Goal: Find specific page/section: Find specific page/section

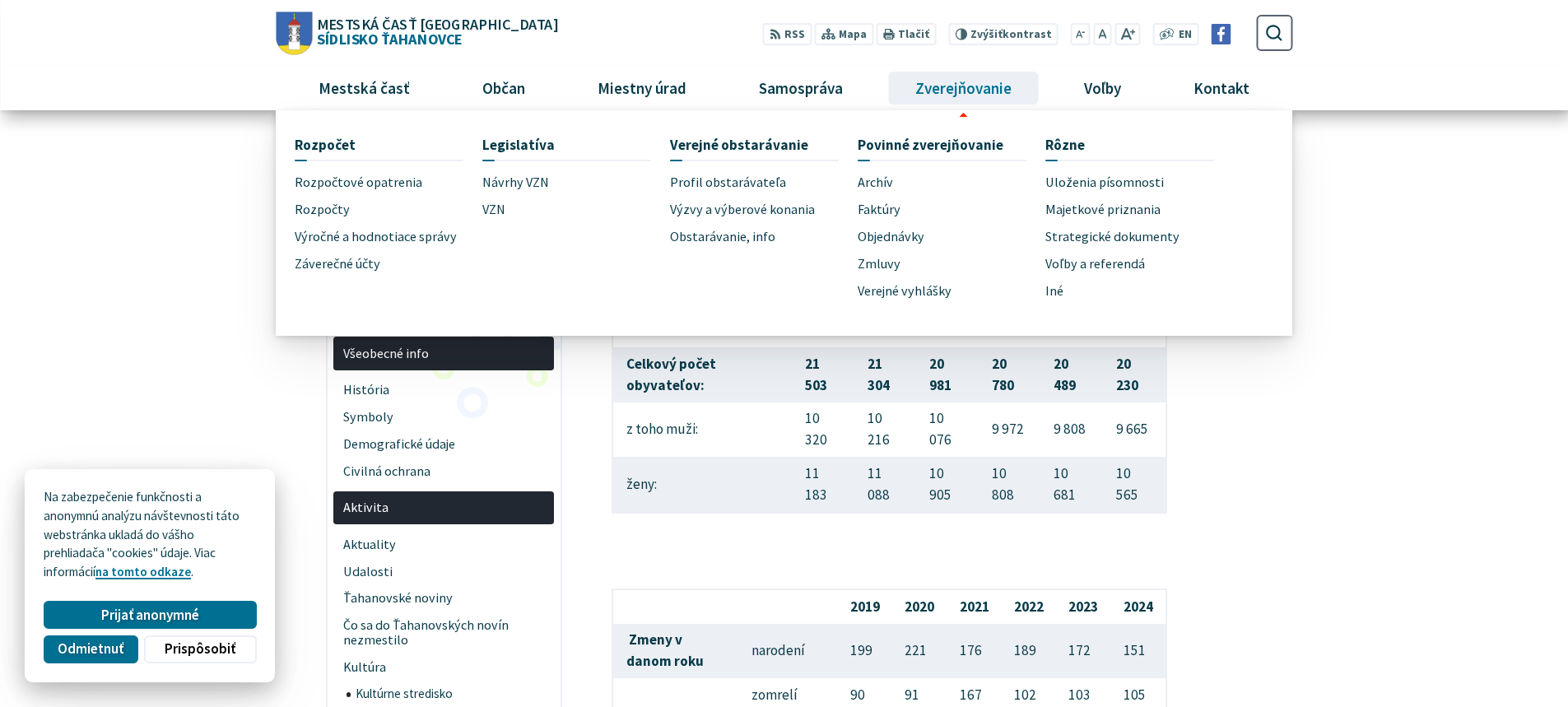
click at [967, 84] on span "Zverejňovanie" at bounding box center [963, 88] width 108 height 44
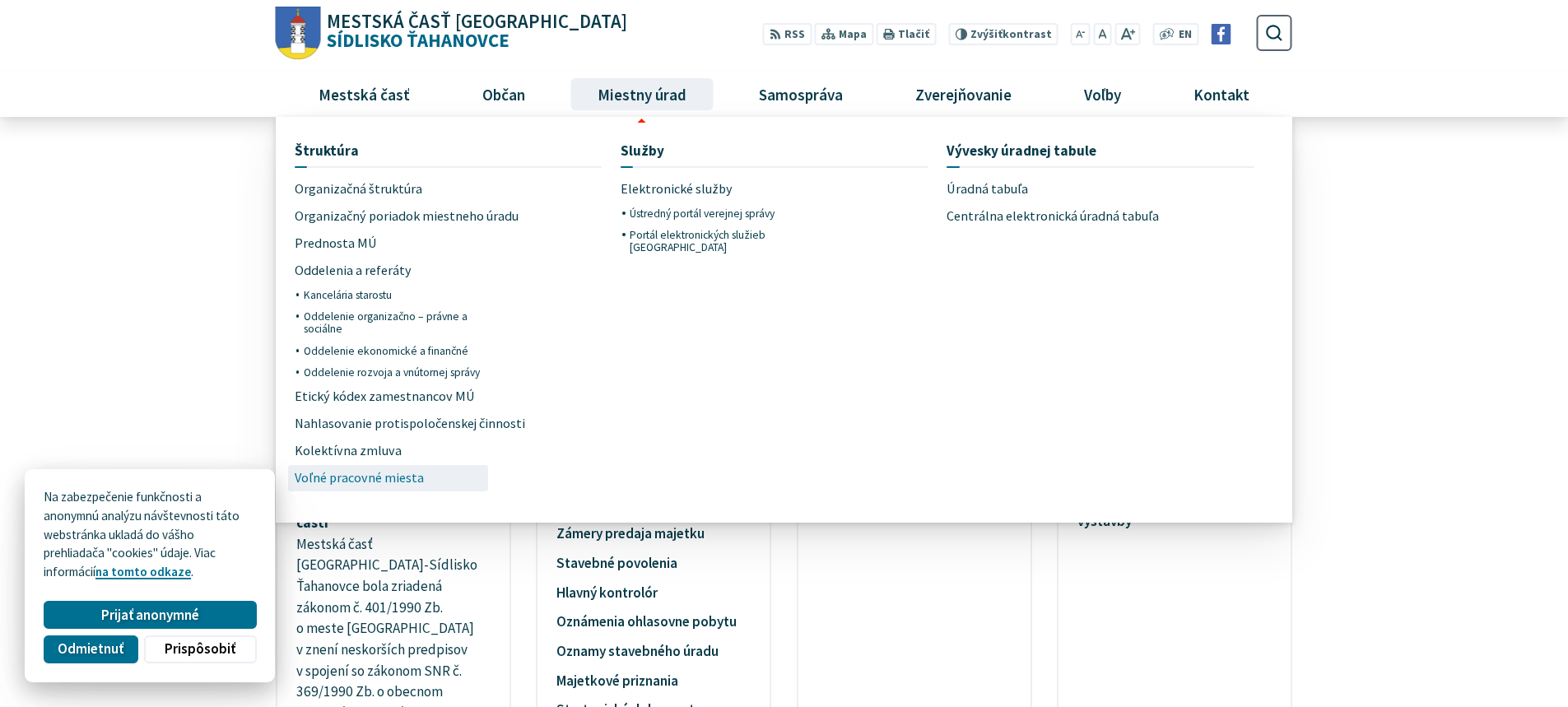
click at [403, 477] on span "Voľné pracovné miesta" at bounding box center [359, 478] width 129 height 27
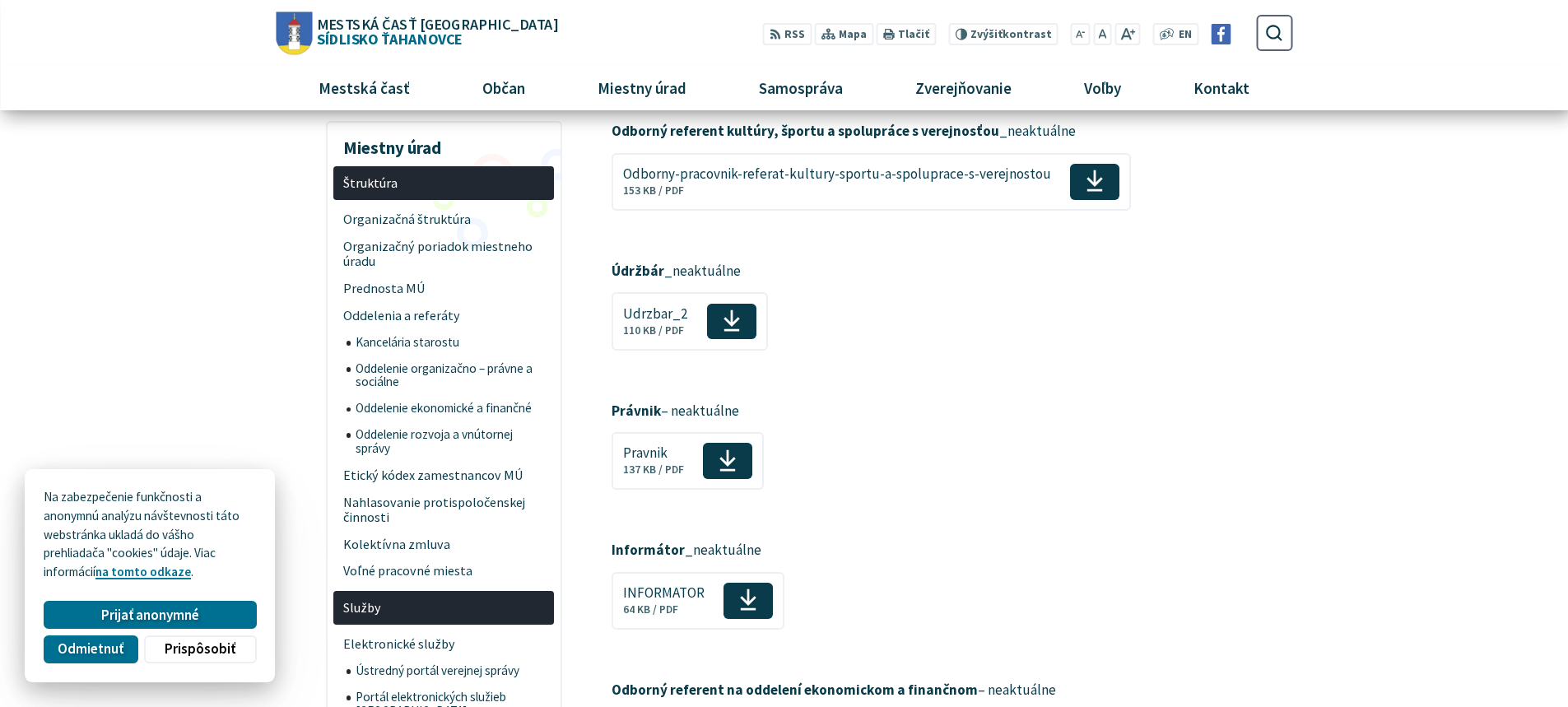
scroll to position [82, 0]
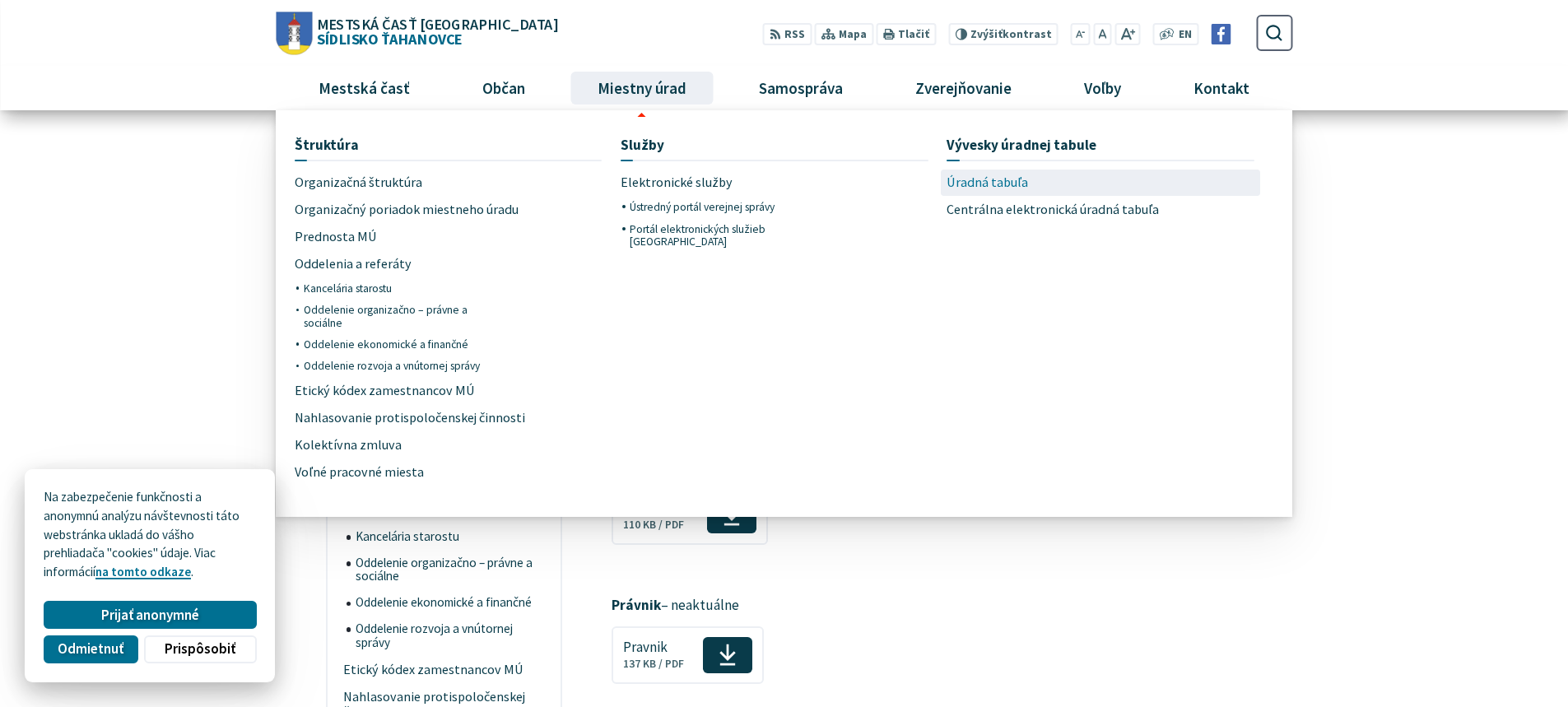
click at [997, 190] on span "Úradná tabuľa" at bounding box center [987, 183] width 82 height 27
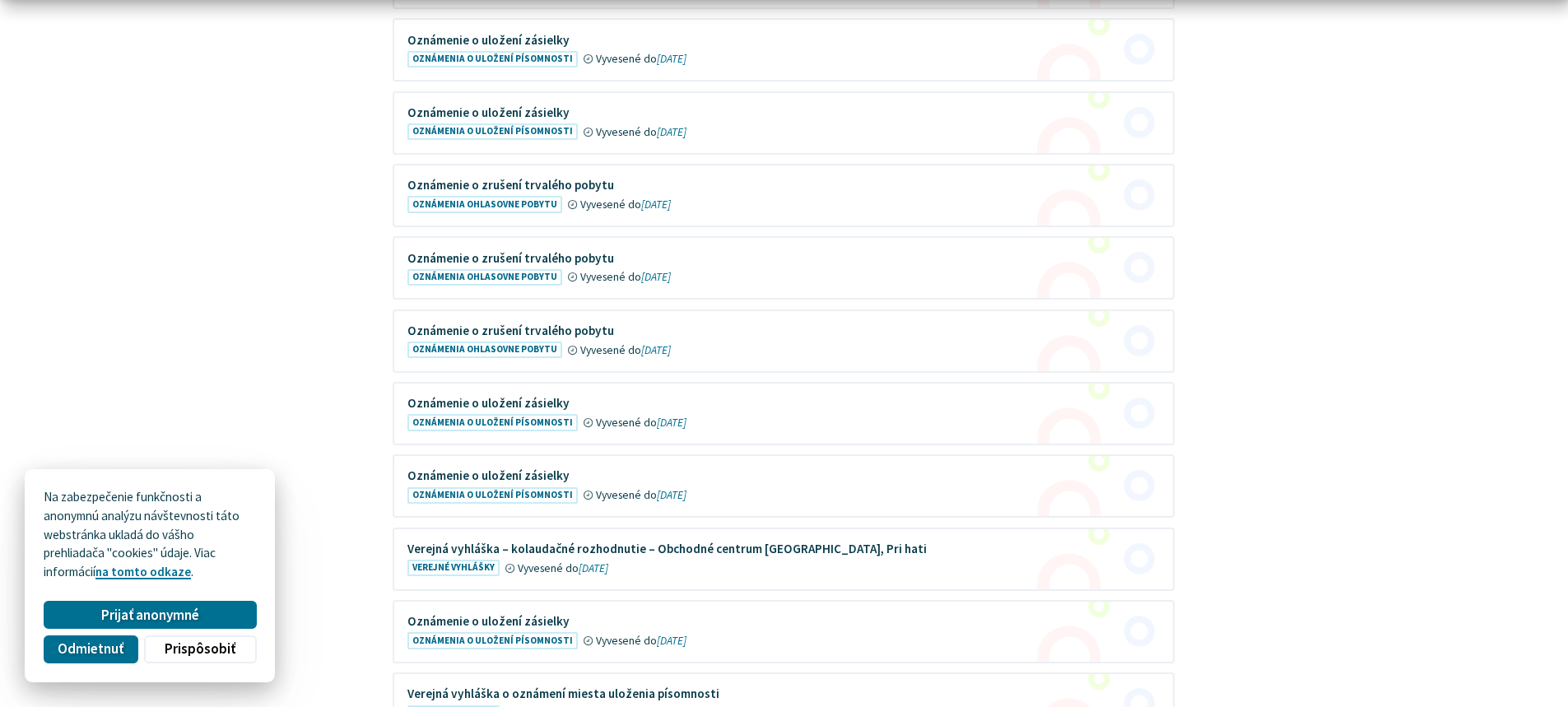
scroll to position [494, 0]
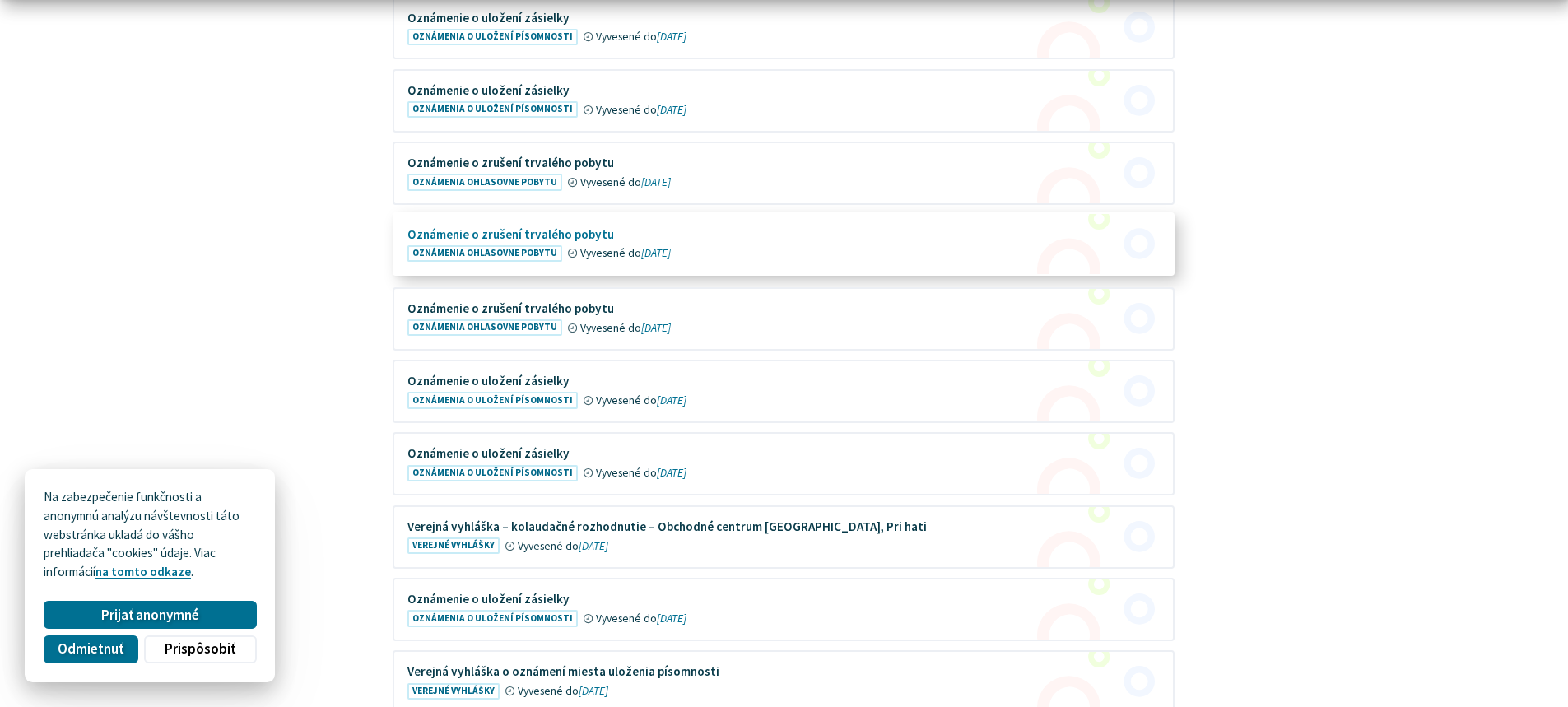
click at [504, 231] on figure at bounding box center [783, 244] width 778 height 60
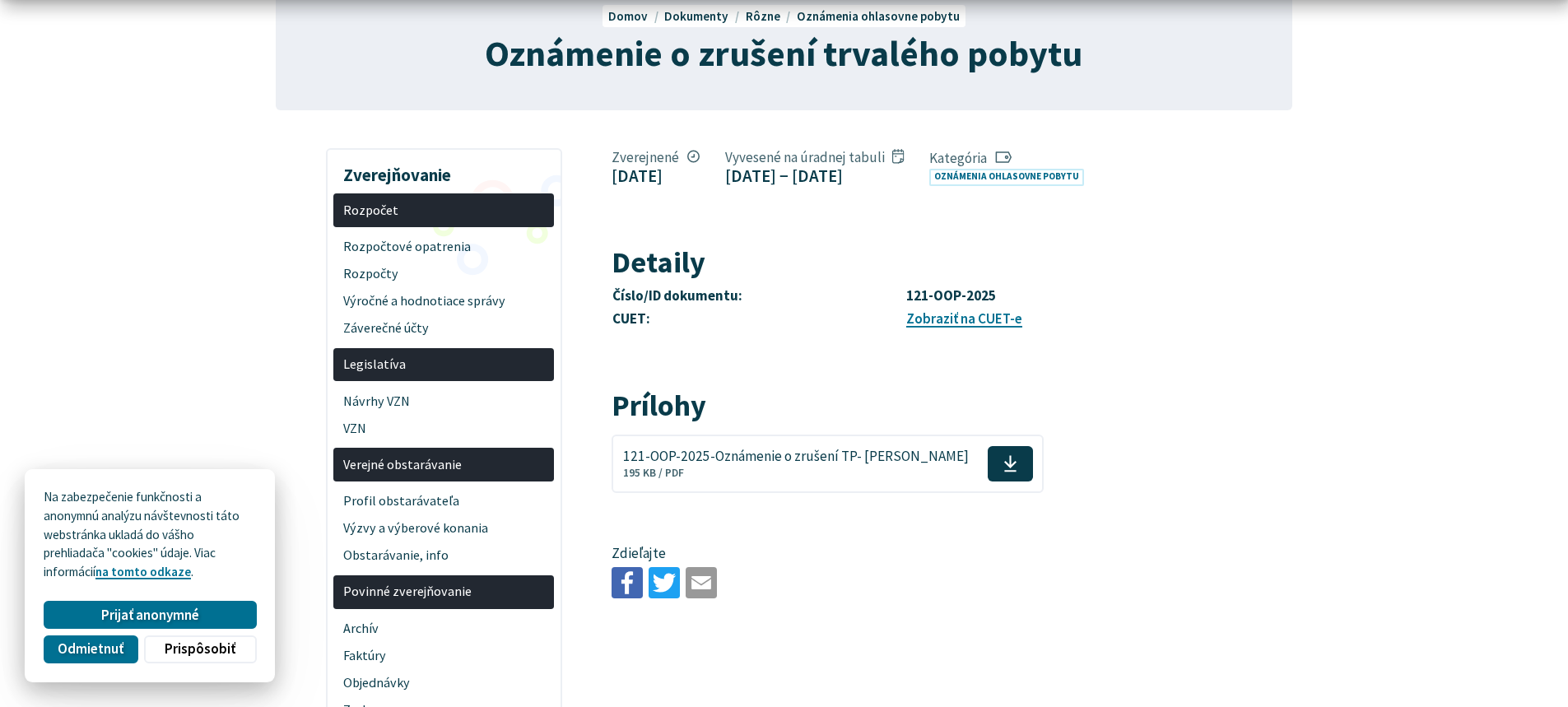
scroll to position [329, 0]
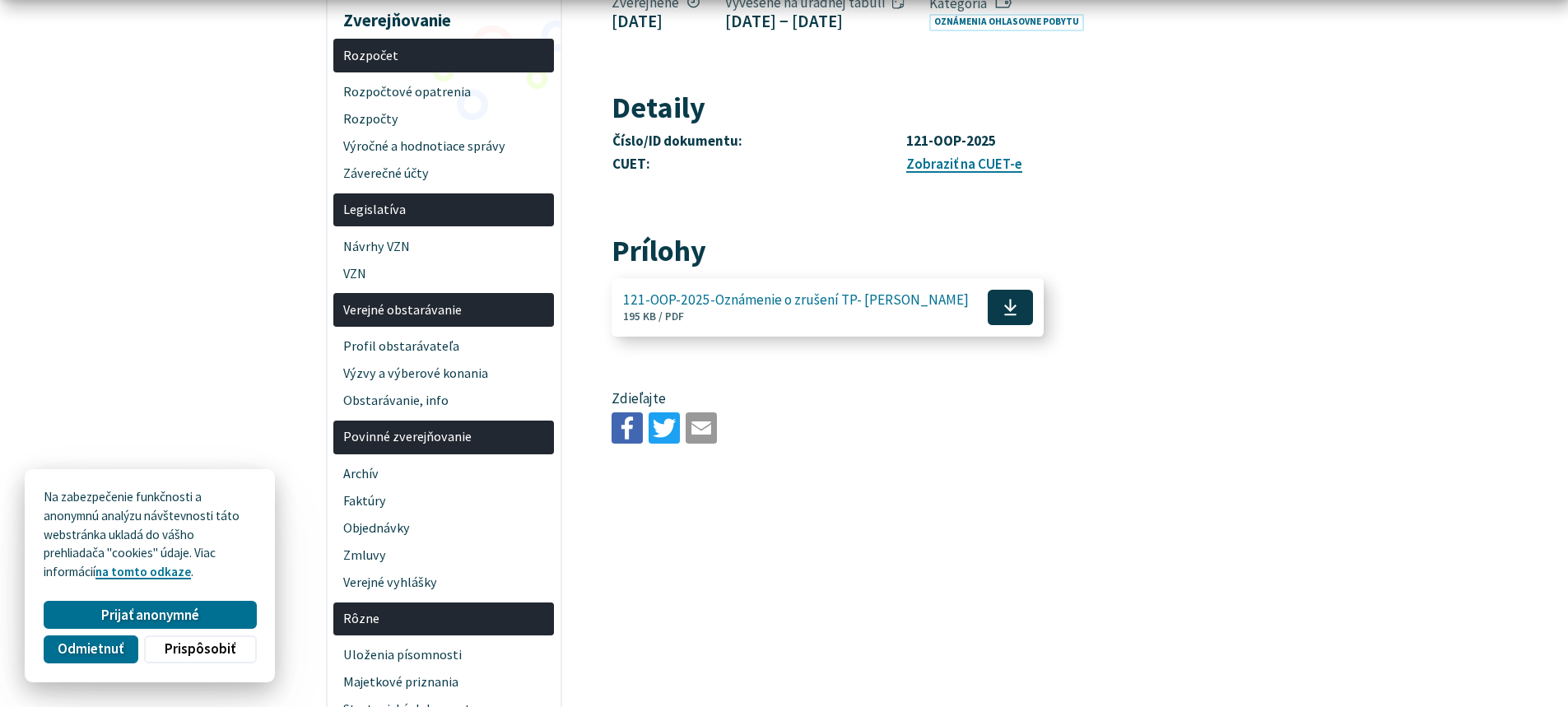
click at [860, 329] on span "121-OOP-2025-Oznámenie o zrušení TP- [PERSON_NAME] 195 KB / PDF" at bounding box center [795, 307] width 345 height 43
